Goal: Task Accomplishment & Management: Manage account settings

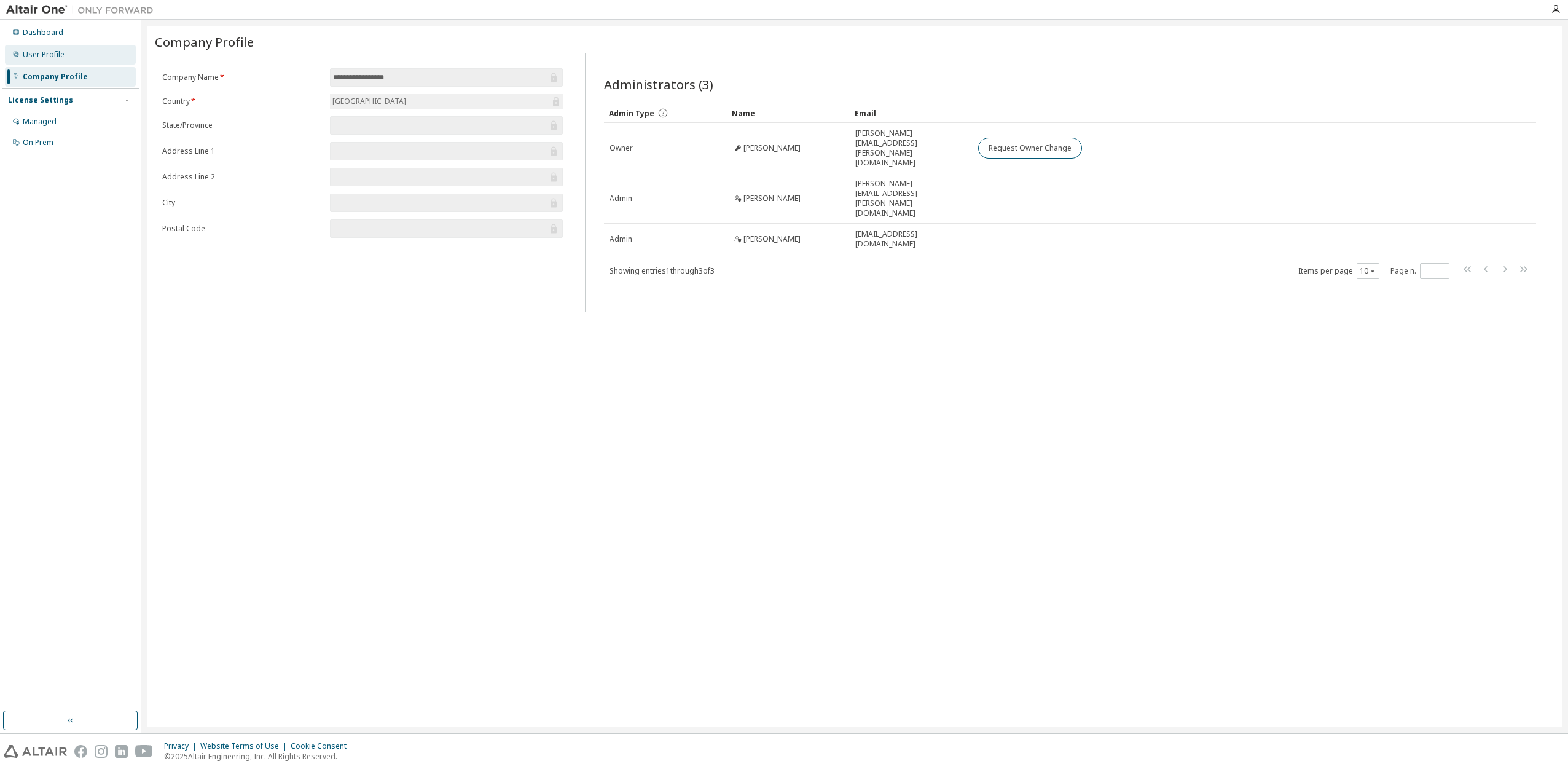
click at [41, 56] on div "User Profile" at bounding box center [43, 54] width 41 height 10
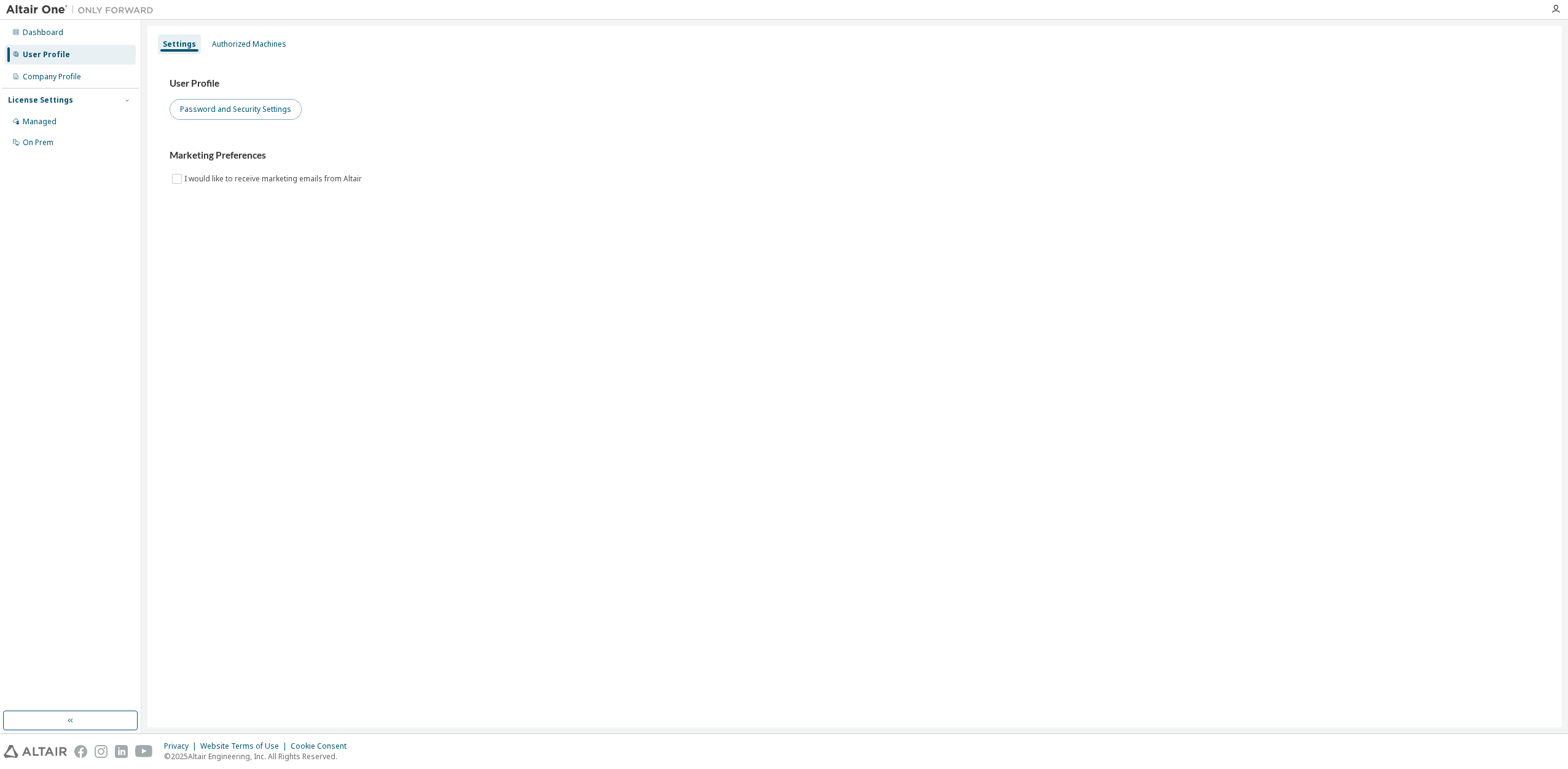
click at [200, 110] on button "Password and Security Settings" at bounding box center [235, 109] width 132 height 21
click at [32, 116] on div "Managed" at bounding box center [39, 121] width 34 height 10
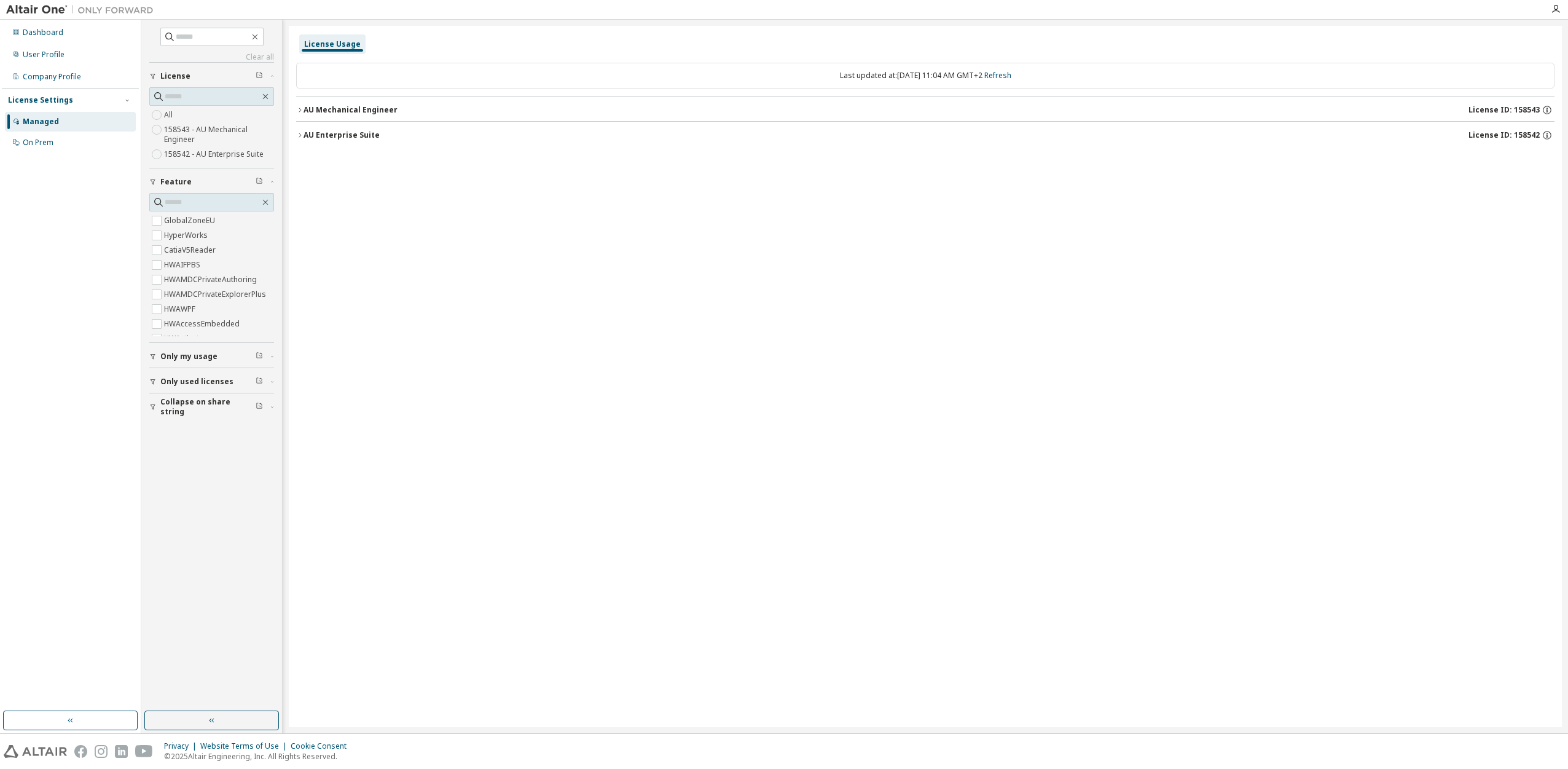
click at [201, 379] on span "Only used licenses" at bounding box center [197, 381] width 73 height 10
